Goal: Task Accomplishment & Management: Use online tool/utility

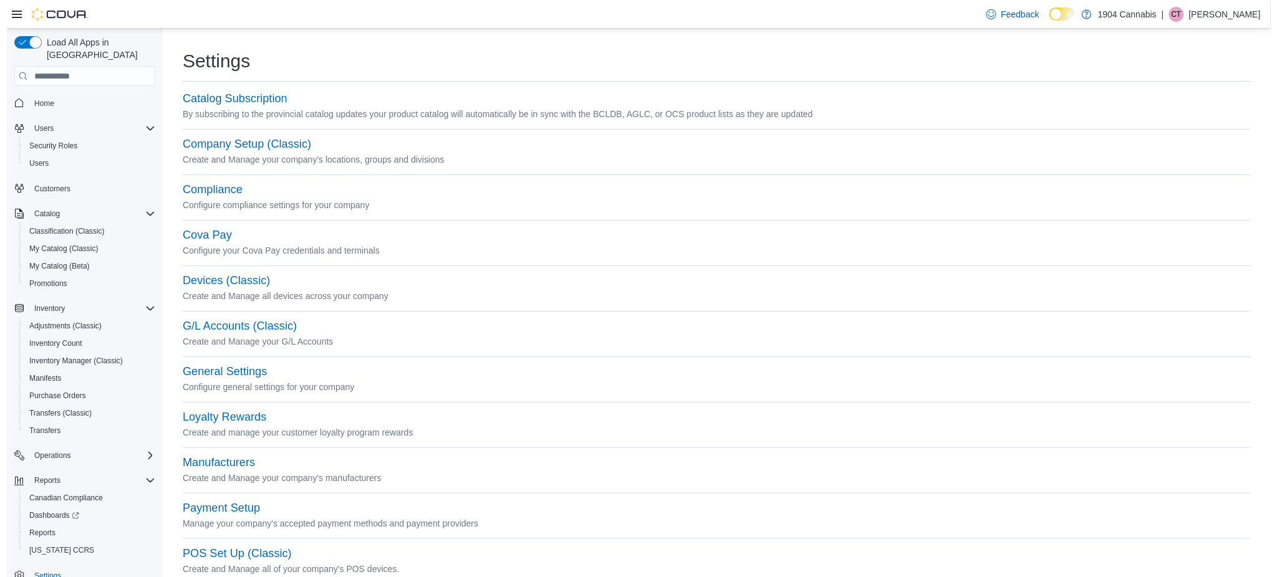
scroll to position [12, 0]
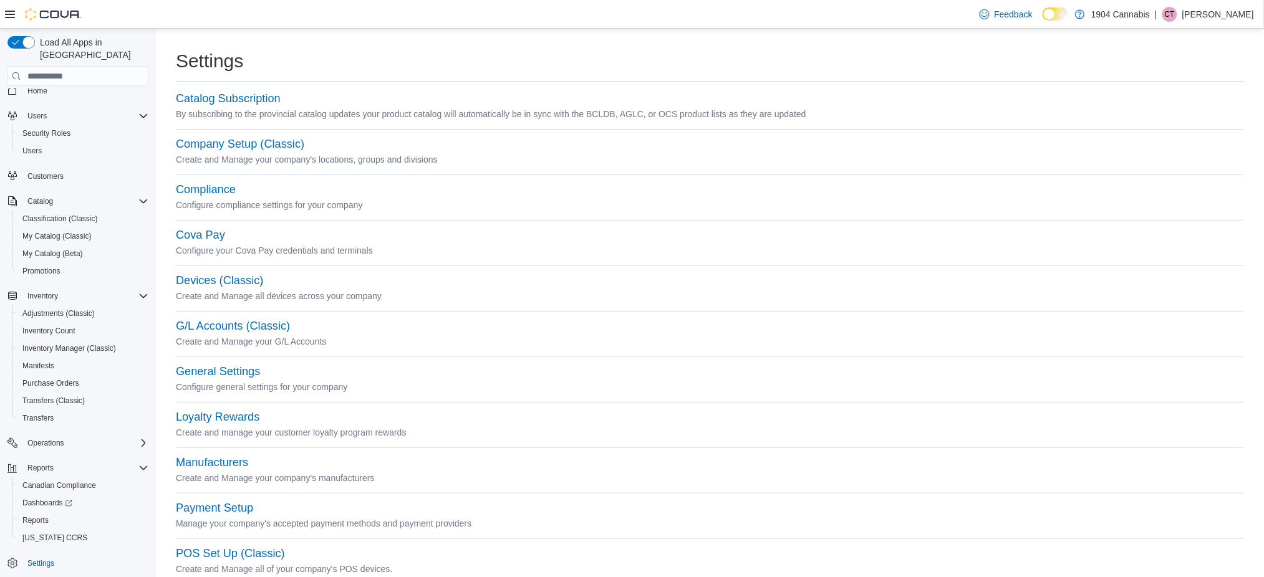
click at [27, 89] on div "Home Users Security Roles Users Customers Catalog Classification (Classic) My C…" at bounding box center [77, 327] width 141 height 496
click at [30, 86] on span "Home" at bounding box center [37, 91] width 20 height 10
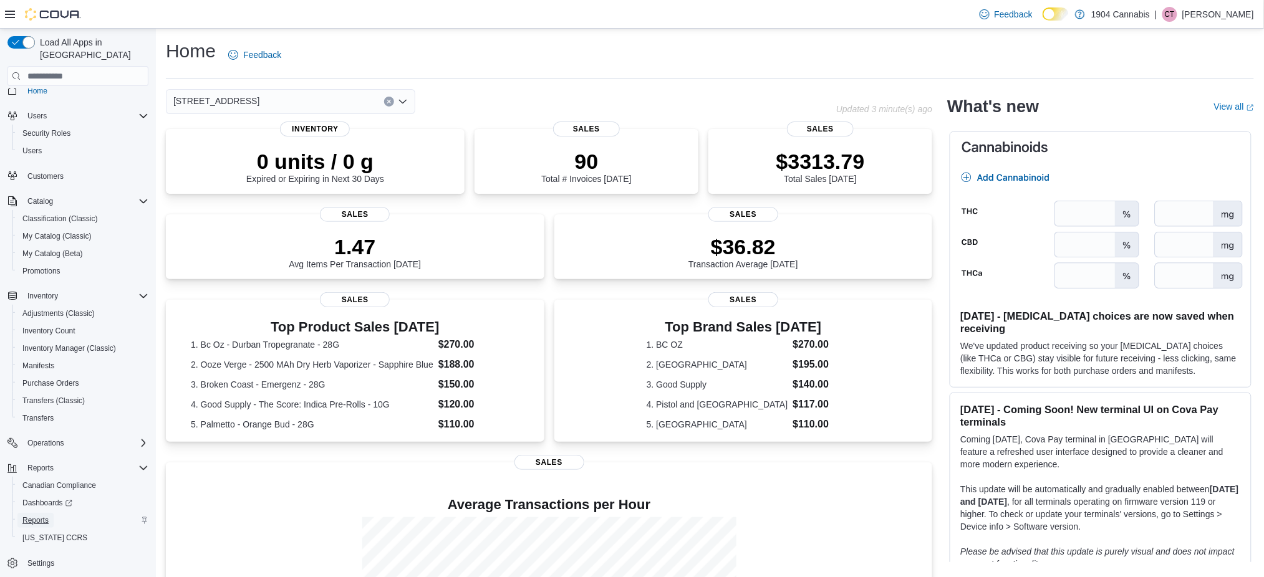
click at [32, 516] on span "Reports" at bounding box center [35, 521] width 26 height 10
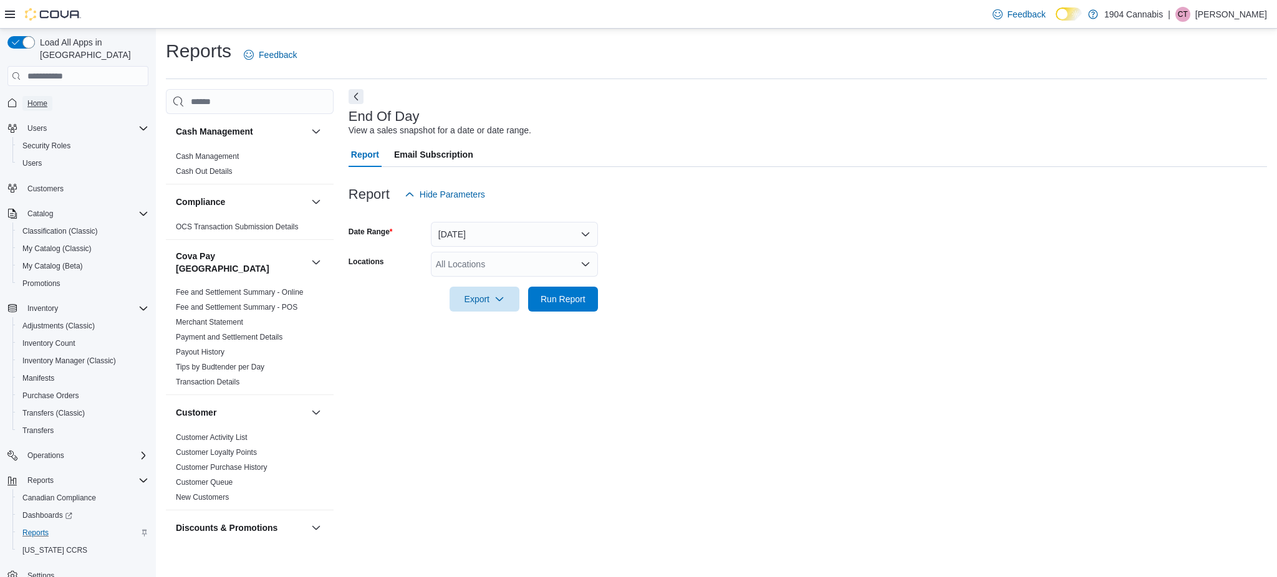
click at [46, 99] on span "Home" at bounding box center [37, 104] width 20 height 10
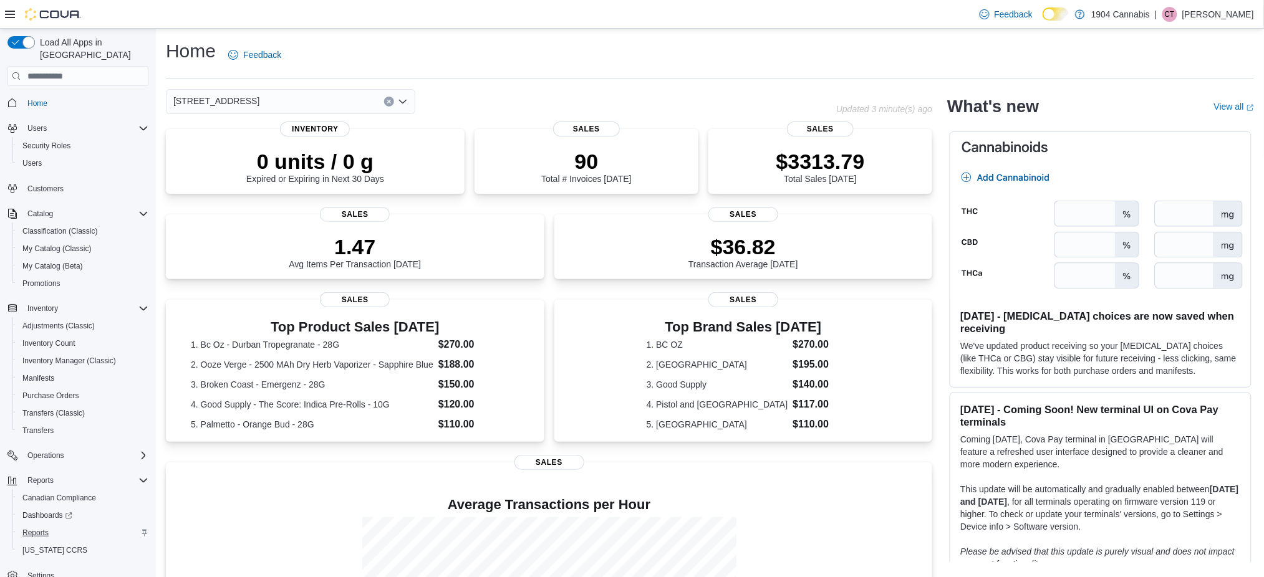
click at [300, 111] on div "[STREET_ADDRESS]" at bounding box center [290, 101] width 249 height 25
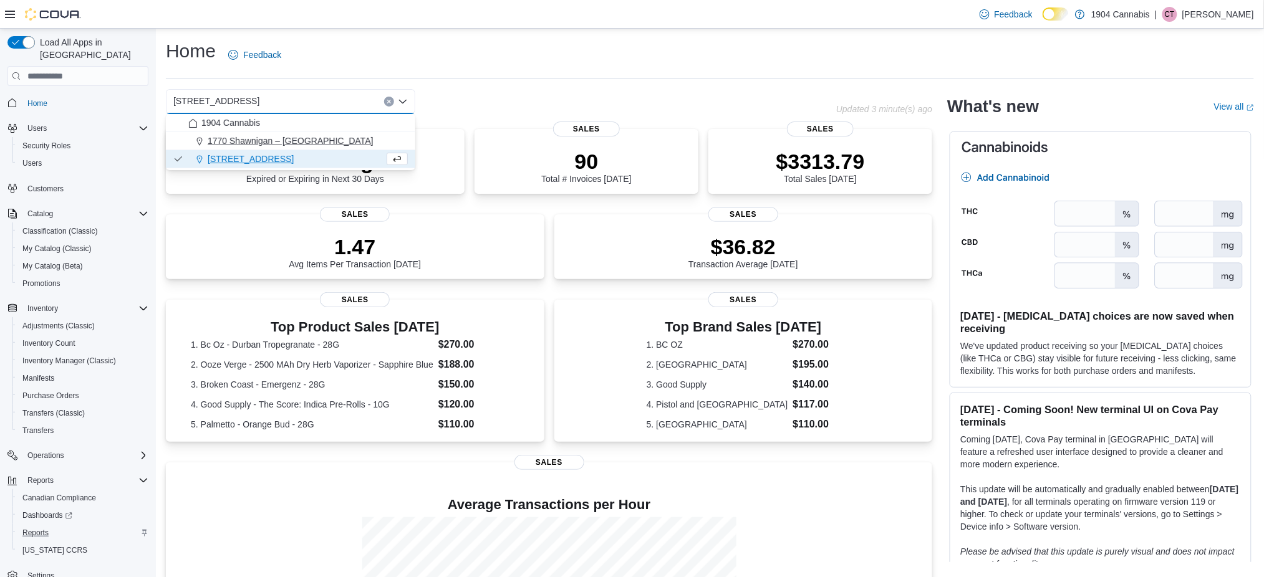
click at [274, 132] on button "1770 Shawnigan – [GEOGRAPHIC_DATA]" at bounding box center [290, 141] width 249 height 18
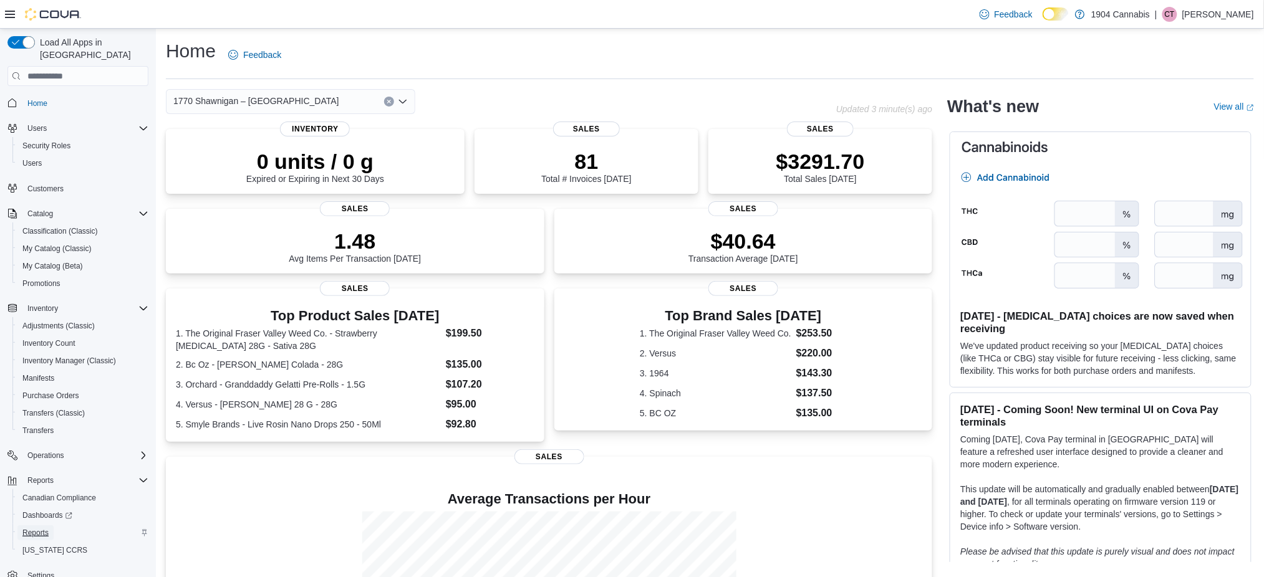
click at [31, 526] on span "Reports" at bounding box center [35, 533] width 26 height 15
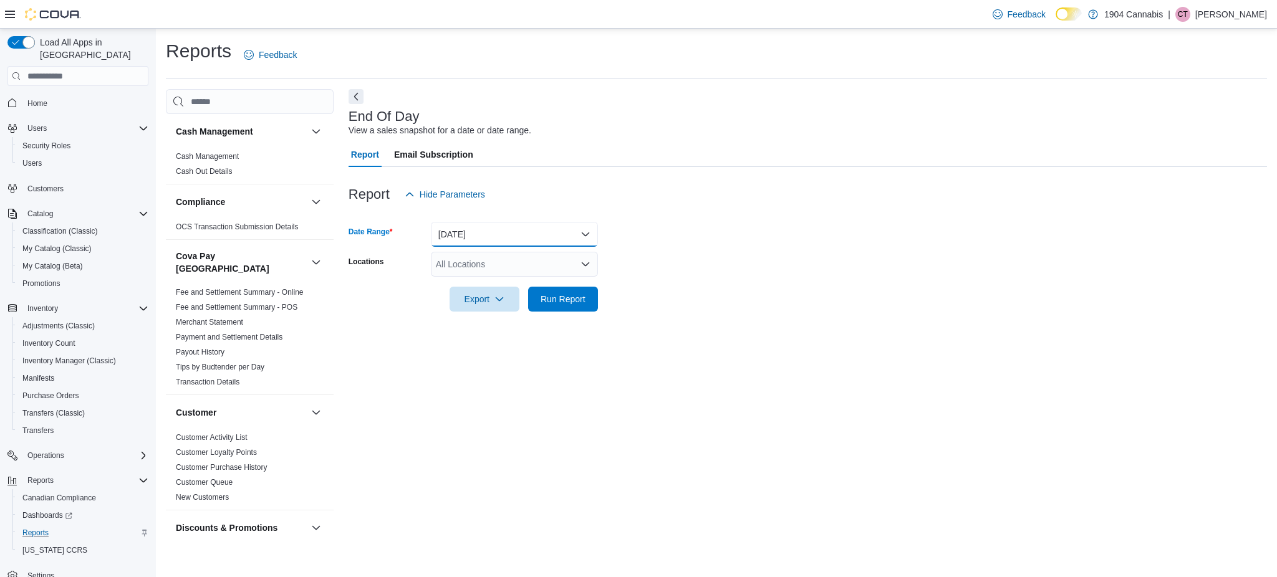
click at [440, 228] on button "[DATE]" at bounding box center [514, 234] width 167 height 25
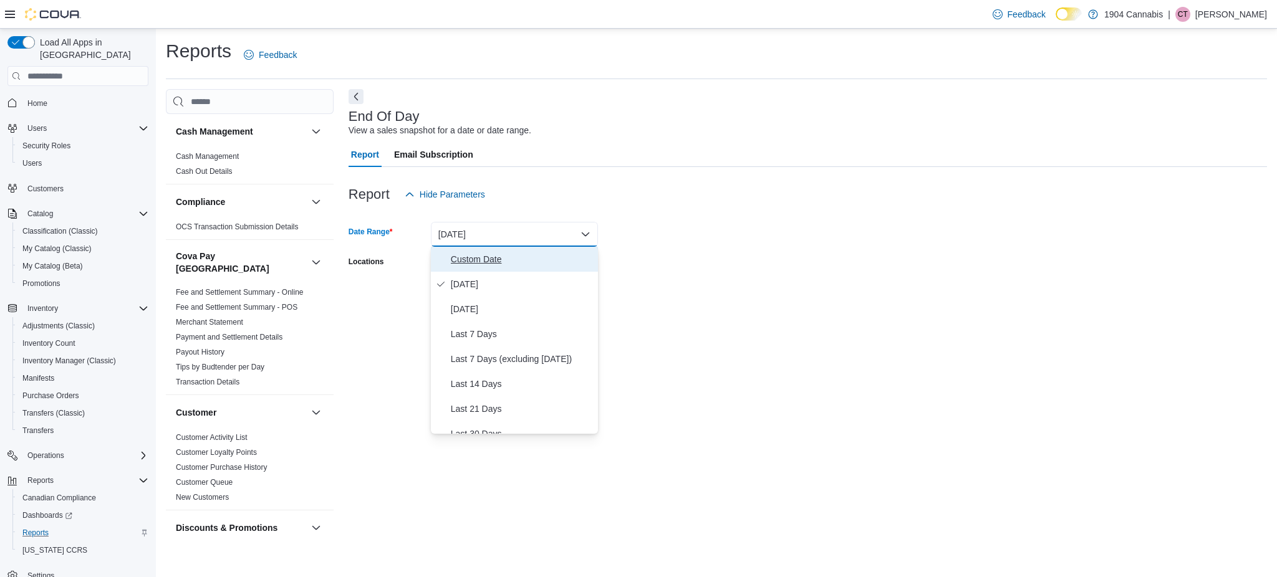
click at [469, 249] on button "Custom Date" at bounding box center [514, 259] width 167 height 25
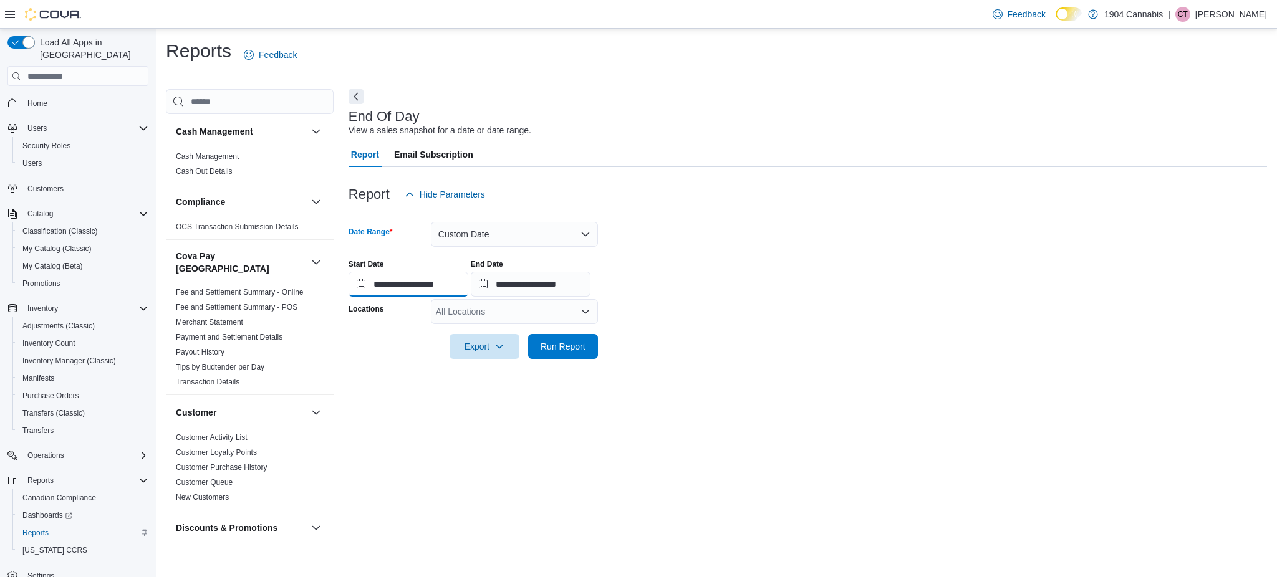
click at [443, 285] on input "**********" at bounding box center [409, 284] width 120 height 25
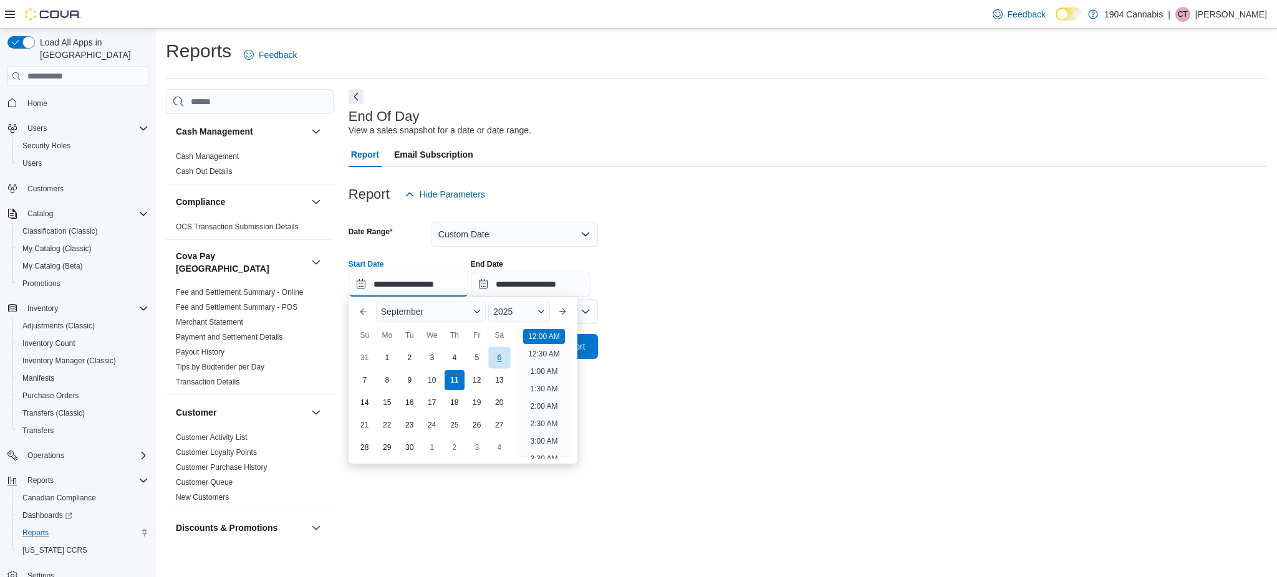
scroll to position [38, 0]
click at [876, 376] on div "**********" at bounding box center [808, 318] width 919 height 458
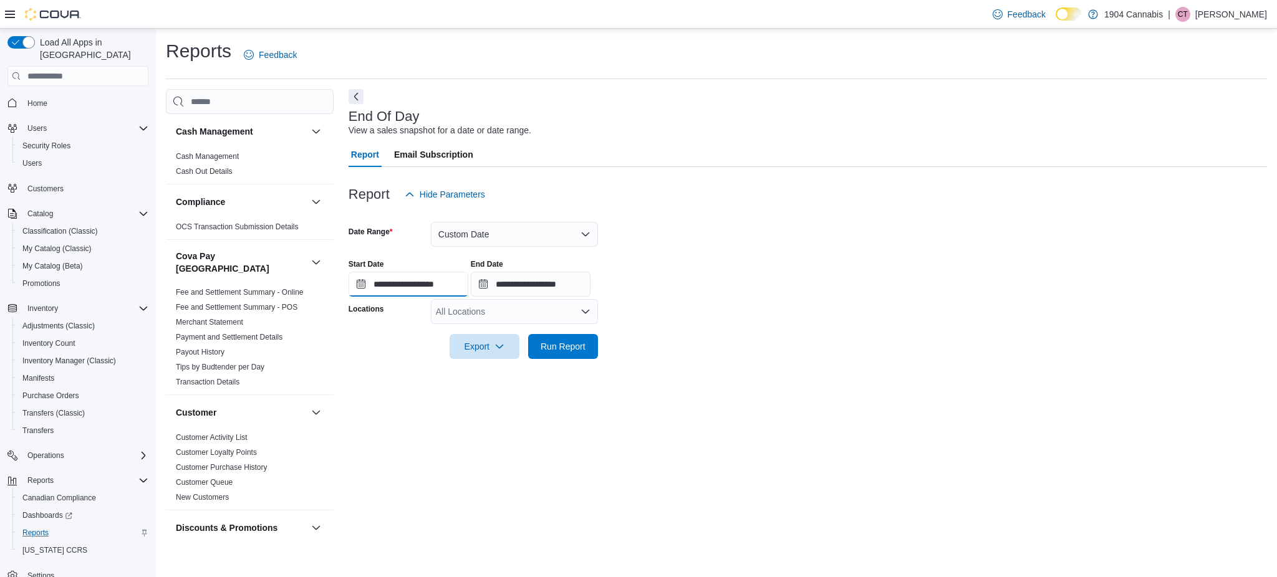
click at [395, 289] on input "**********" at bounding box center [409, 284] width 120 height 25
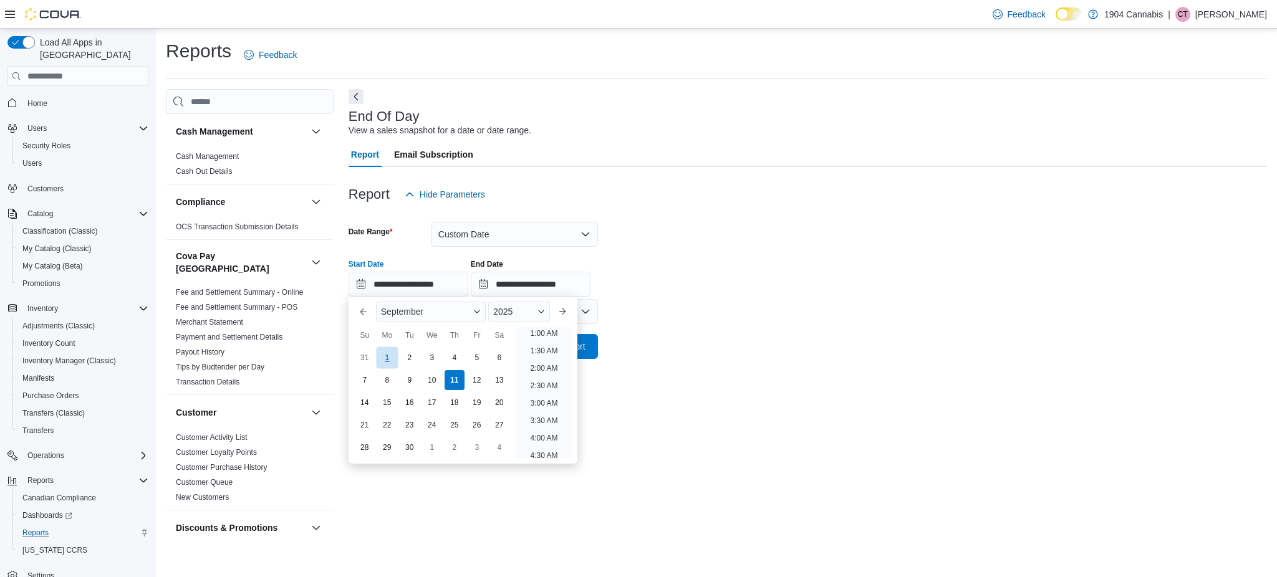
click at [397, 364] on div "1" at bounding box center [387, 358] width 22 height 22
type input "**********"
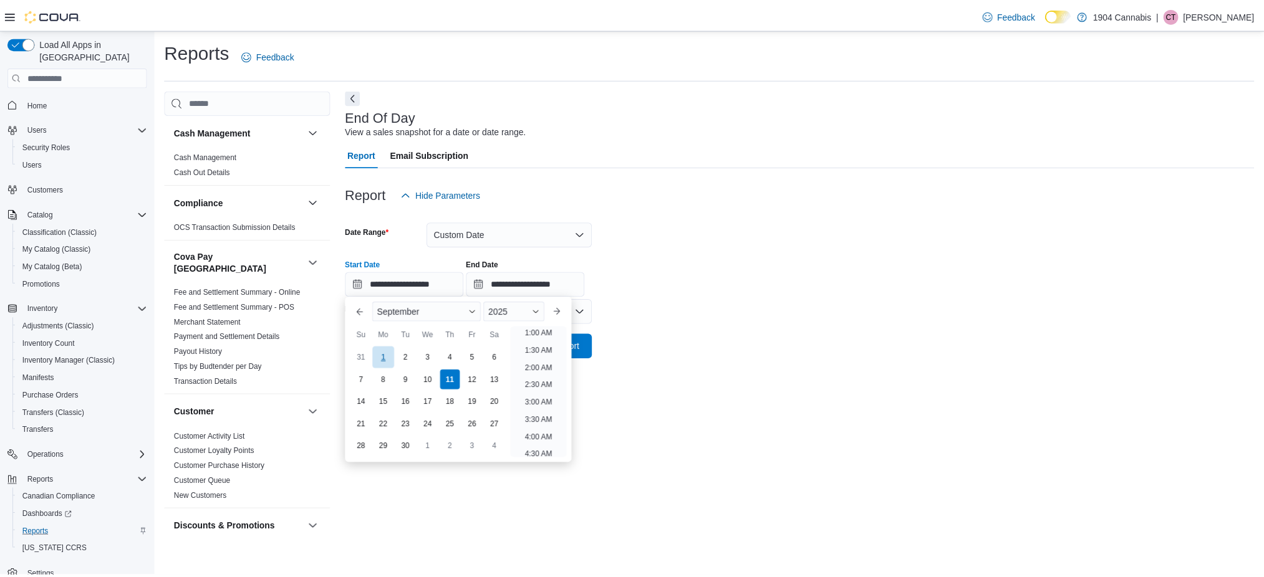
scroll to position [2, 0]
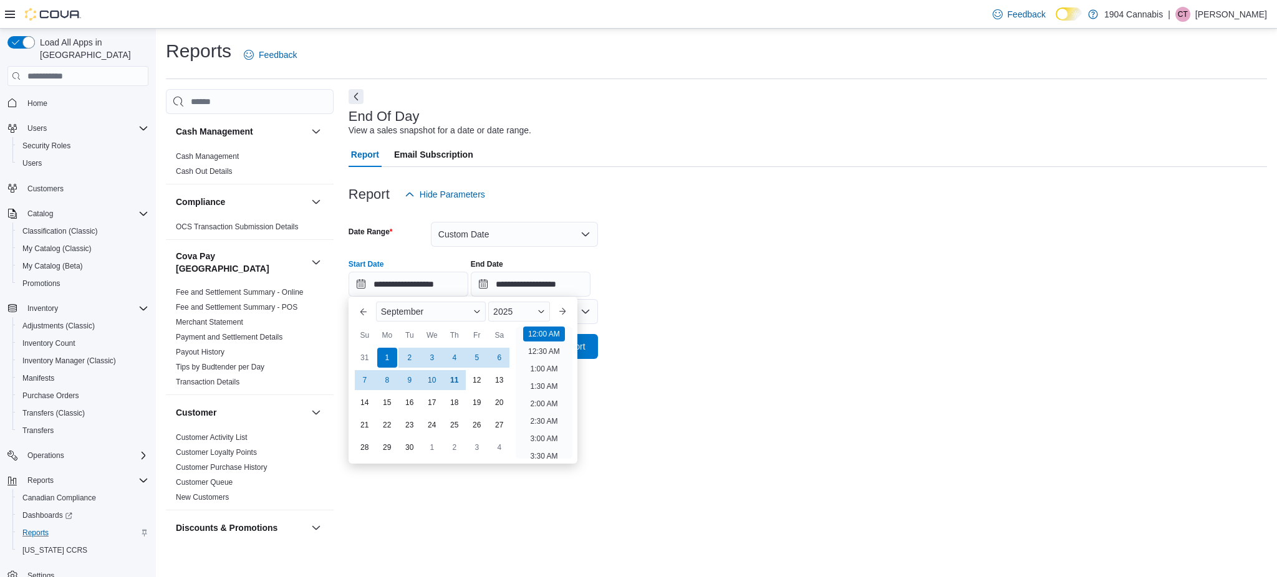
click at [1263, 402] on div "Reports Feedback Cash Management Cash Management Cash Out Details Compliance OC…" at bounding box center [716, 293] width 1121 height 529
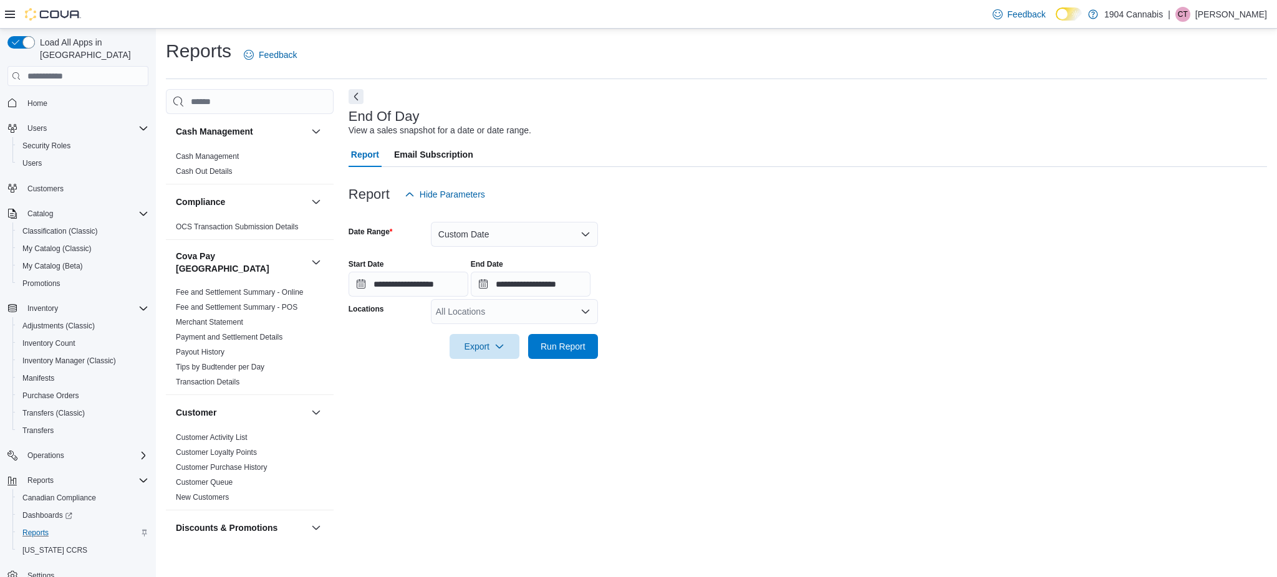
click at [546, 323] on div "All Locations" at bounding box center [514, 311] width 167 height 25
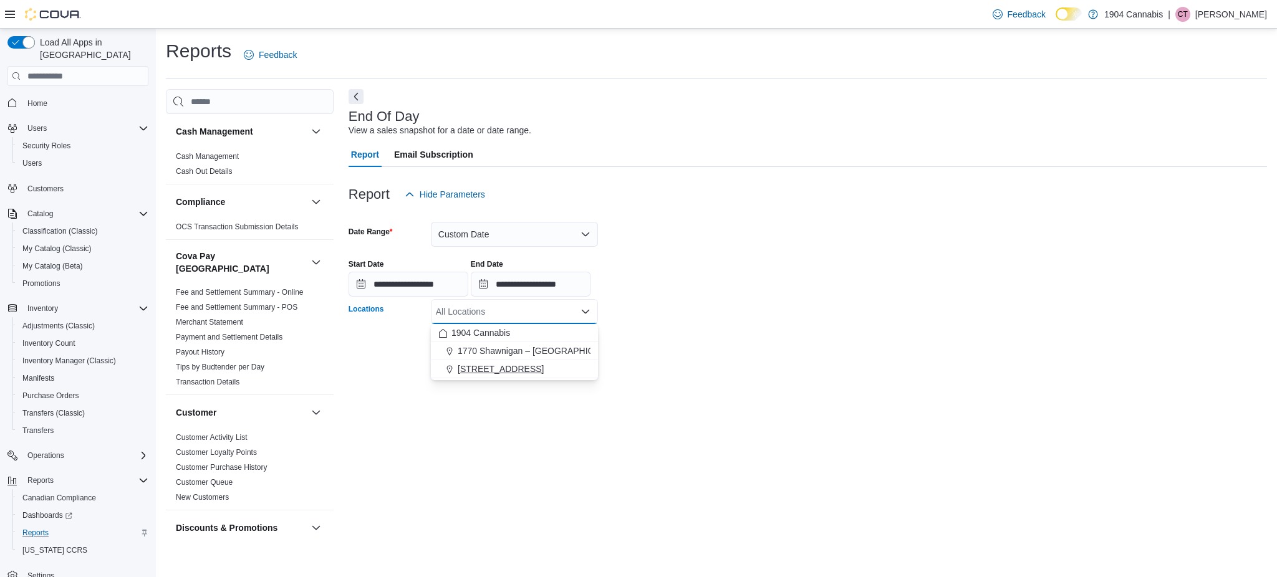
click at [535, 377] on button "[STREET_ADDRESS]" at bounding box center [514, 369] width 167 height 18
click at [675, 367] on div at bounding box center [808, 366] width 919 height 15
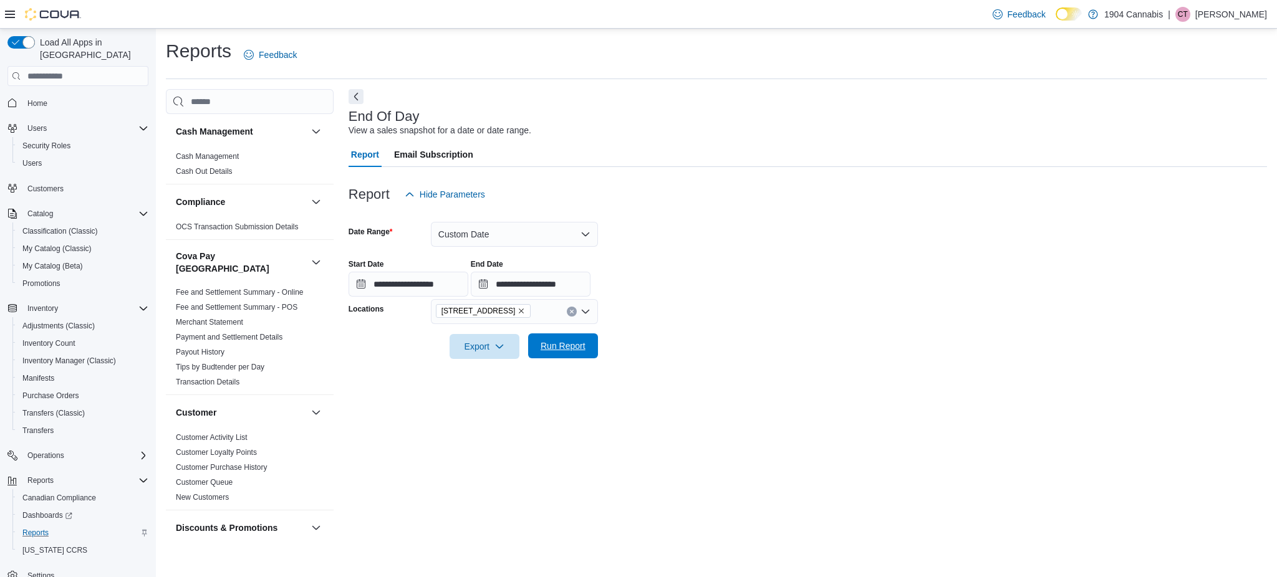
click at [554, 350] on span "Run Report" at bounding box center [563, 346] width 45 height 12
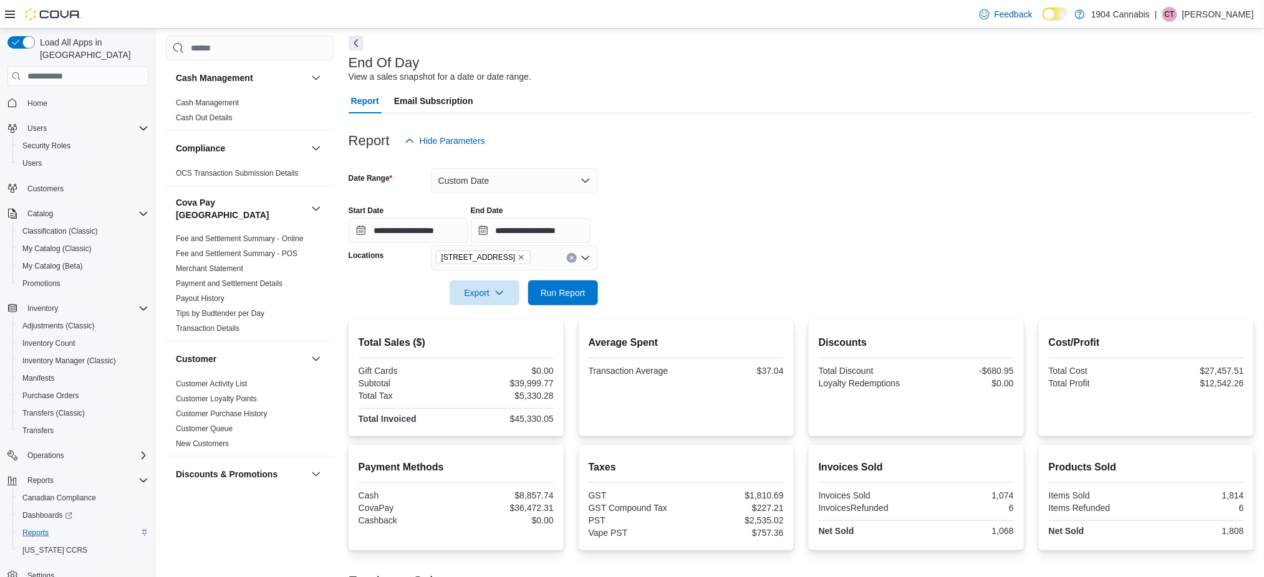
scroll to position [83, 0]
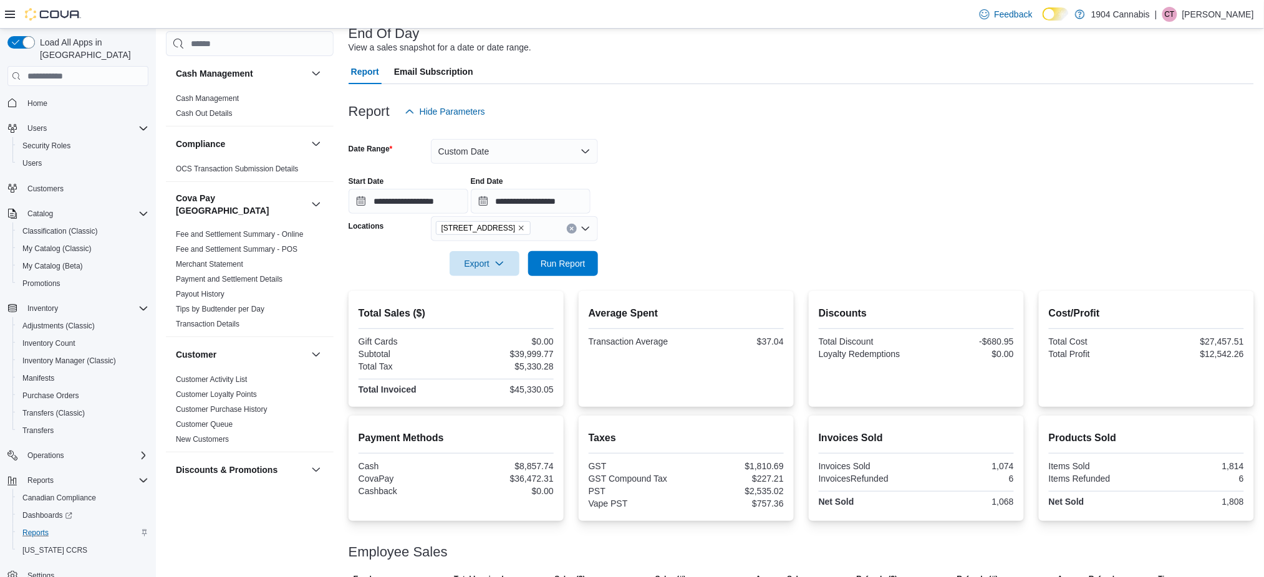
click at [571, 230] on icon "Clear input" at bounding box center [571, 228] width 5 height 5
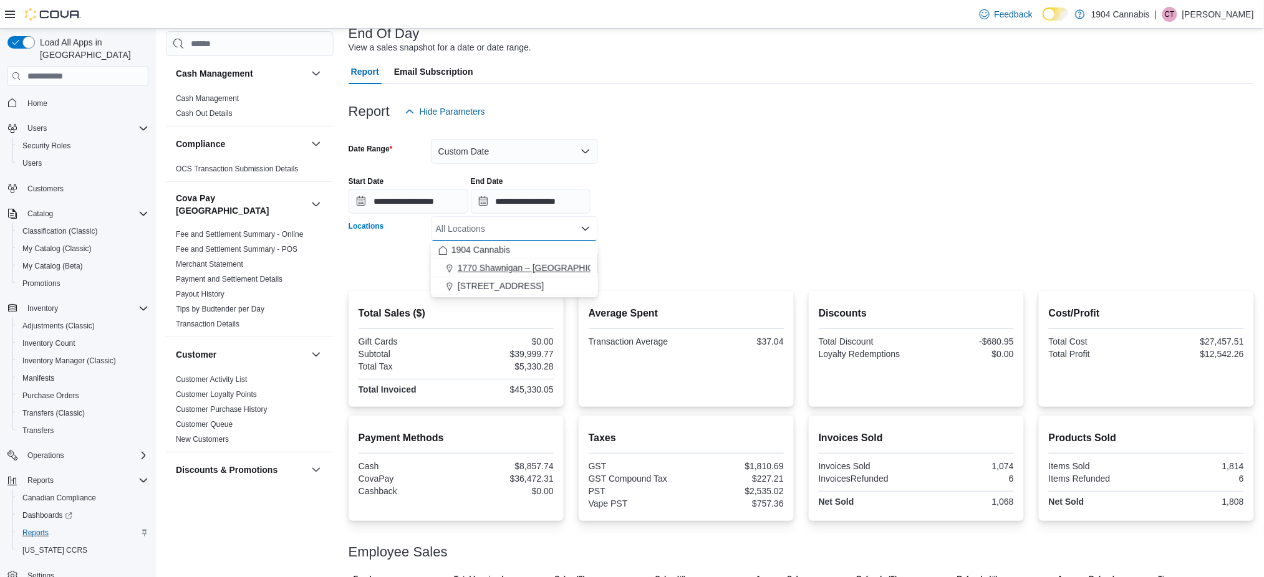
click at [501, 263] on span "1770 Shawnigan – [GEOGRAPHIC_DATA]" at bounding box center [541, 268] width 166 height 12
click at [695, 247] on div at bounding box center [801, 246] width 905 height 10
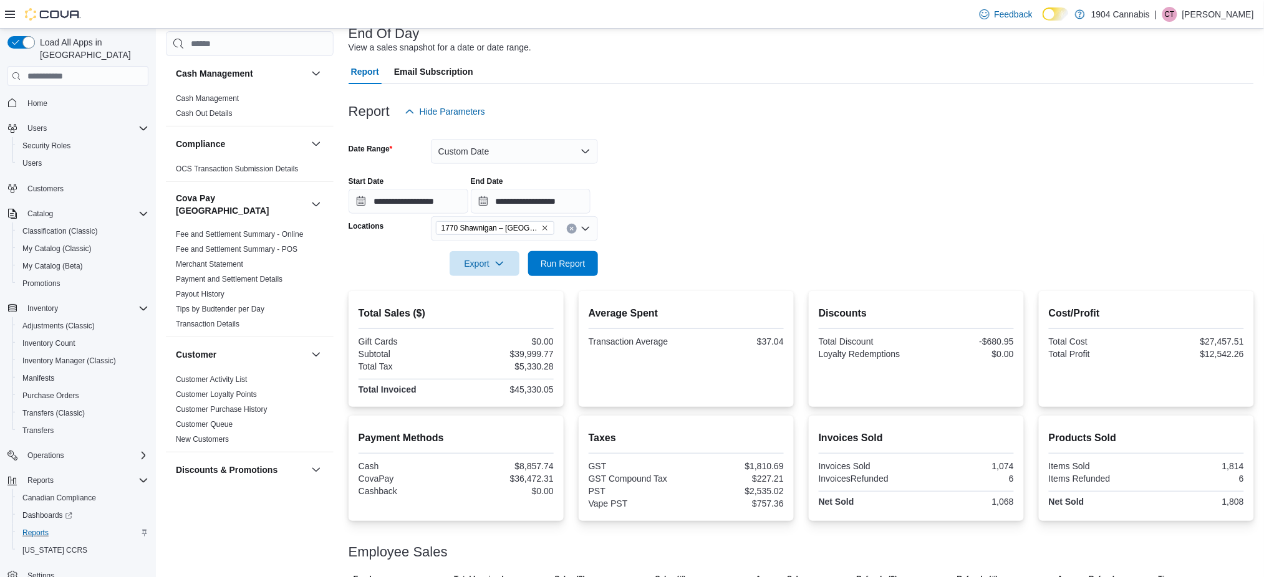
click at [561, 279] on div at bounding box center [801, 283] width 905 height 15
click at [554, 274] on span "Run Report" at bounding box center [563, 263] width 55 height 25
